Goal: Information Seeking & Learning: Learn about a topic

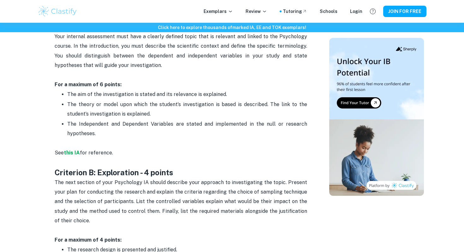
scroll to position [326, 0]
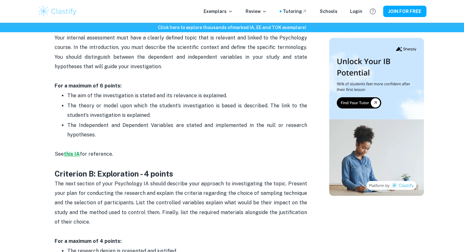
click at [72, 151] on strong "this IA" at bounding box center [72, 154] width 16 height 6
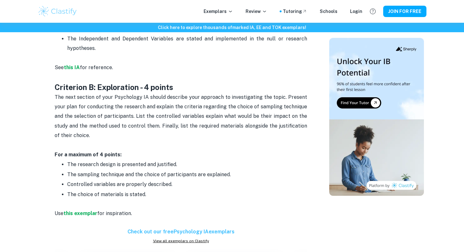
scroll to position [414, 0]
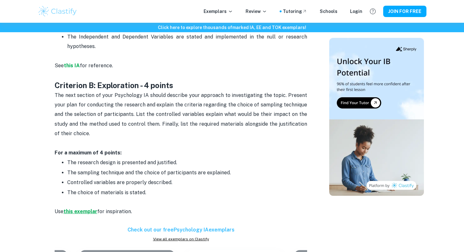
click at [83, 210] on strong "this exemplar" at bounding box center [80, 211] width 34 height 6
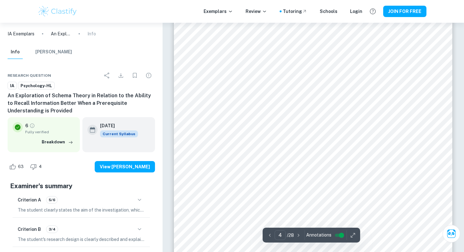
scroll to position [1232, 0]
click at [138, 200] on icon "button" at bounding box center [140, 200] width 8 height 8
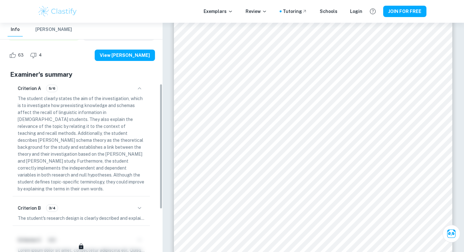
scroll to position [116, 0]
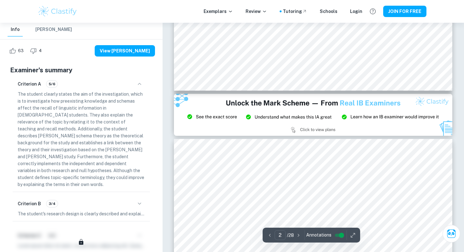
type input "3"
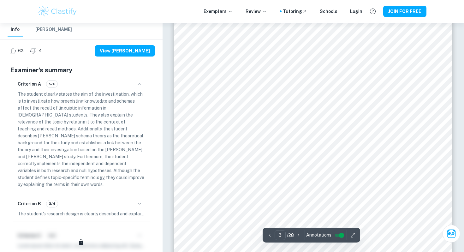
scroll to position [844, 0]
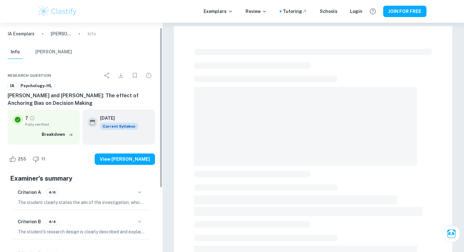
scroll to position [9, 0]
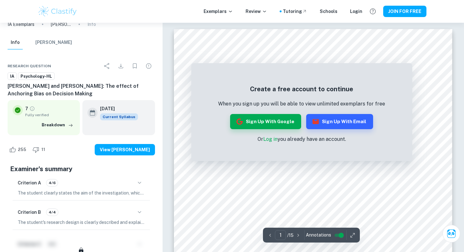
click at [141, 212] on icon "button" at bounding box center [140, 212] width 8 height 8
